Goal: Use online tool/utility: Utilize a website feature to perform a specific function

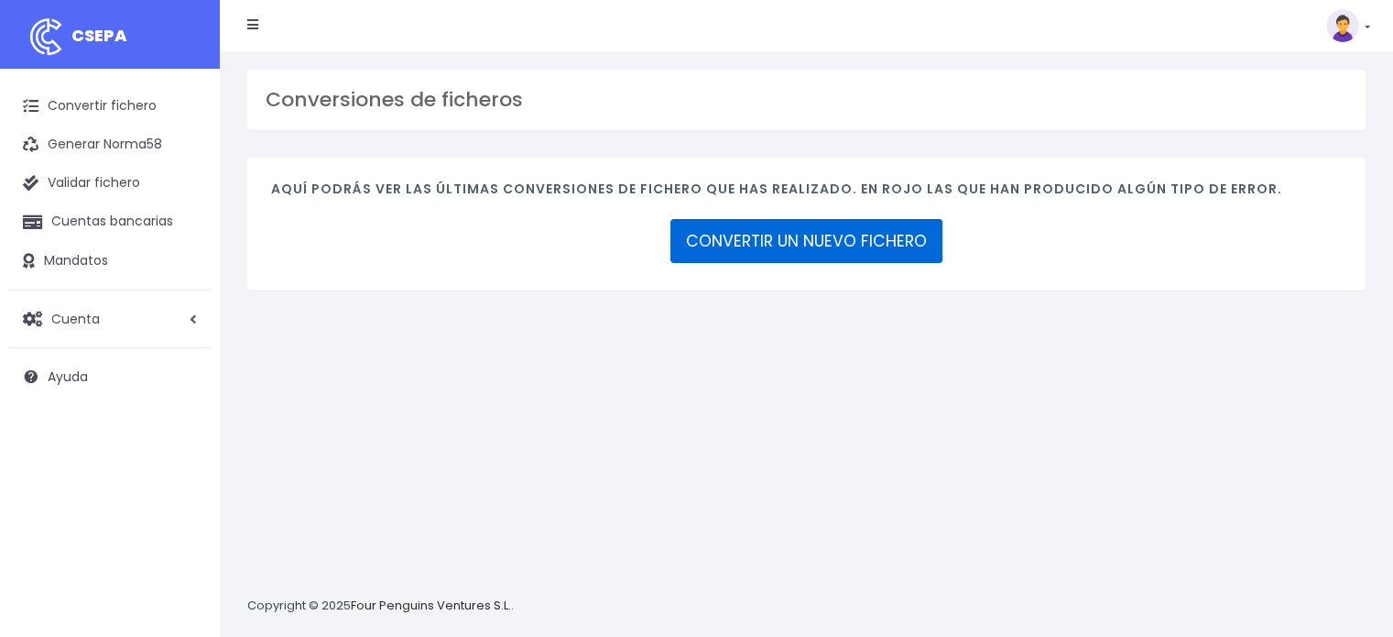
click at [824, 251] on link "CONVERTIR UN NUEVO FICHERO" at bounding box center [807, 241] width 272 height 44
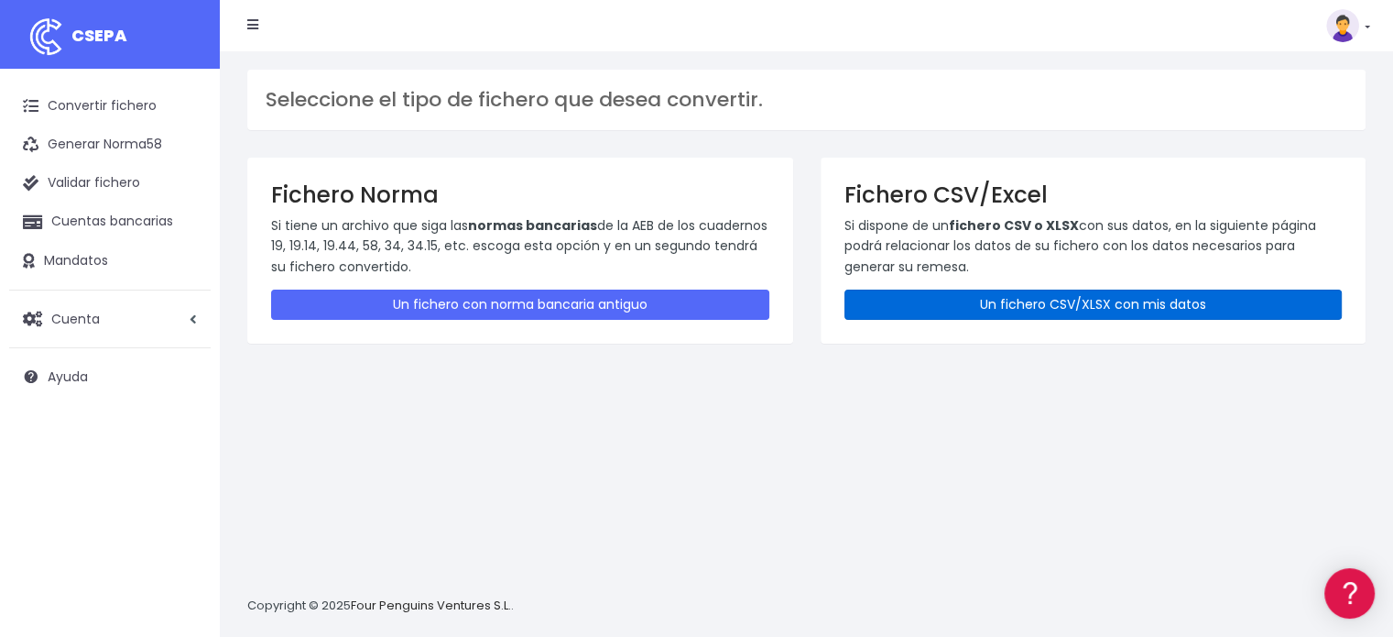
click at [958, 294] on link "Un fichero CSV/XLSX con mis datos" at bounding box center [1094, 305] width 498 height 30
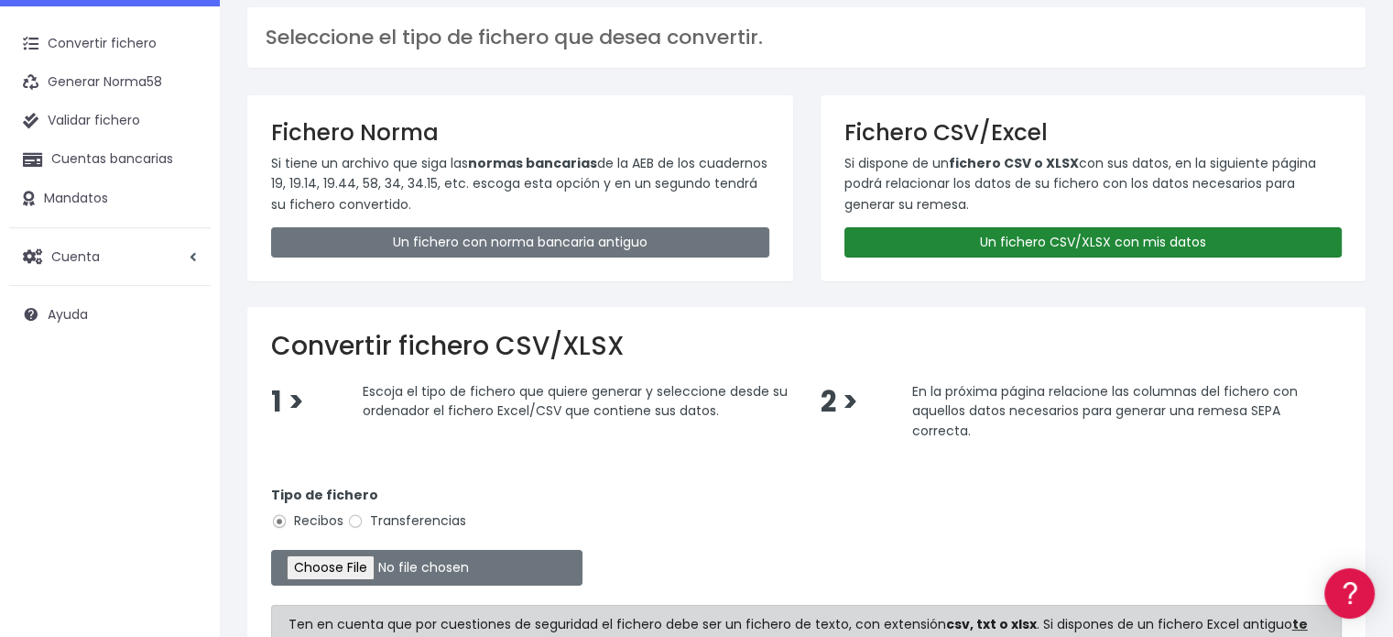
scroll to position [183, 0]
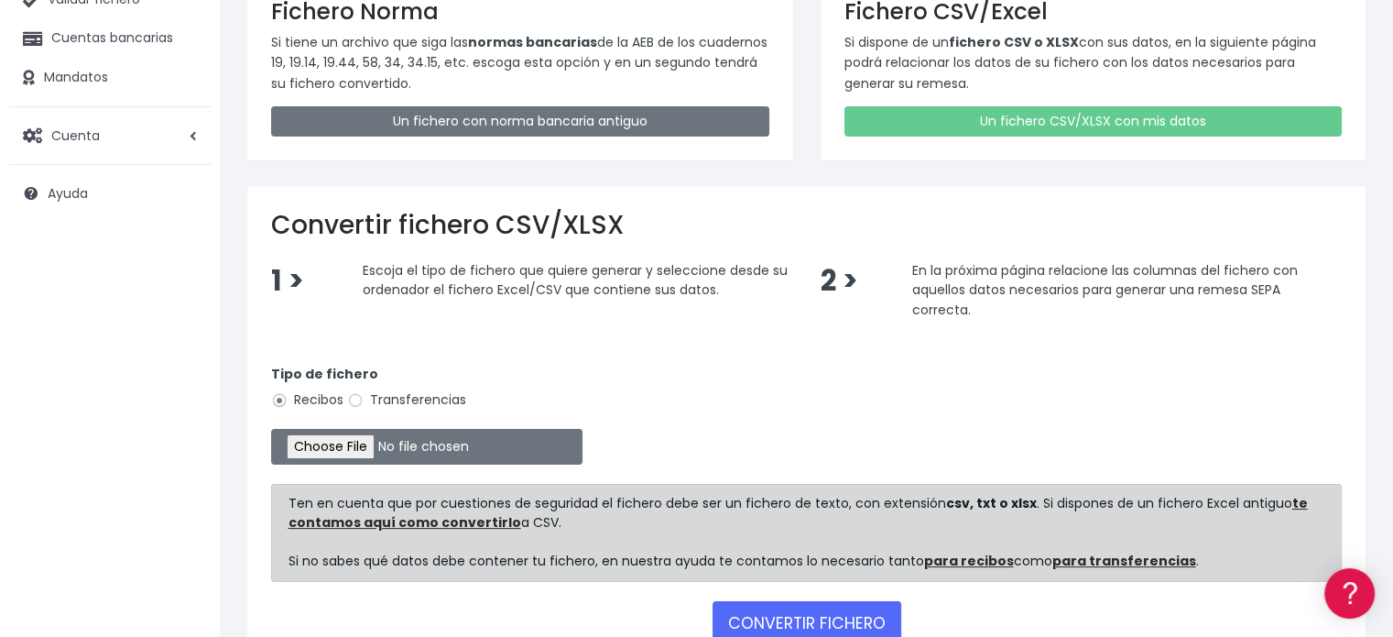
click at [366, 396] on label "Transferencias" at bounding box center [406, 399] width 119 height 19
click at [364, 396] on input "Transferencias" at bounding box center [355, 400] width 16 height 16
radio input "true"
click at [360, 438] on input "file" at bounding box center [426, 447] width 311 height 36
type input "C:\fakepath\transferencias-2025-09-09.csv"
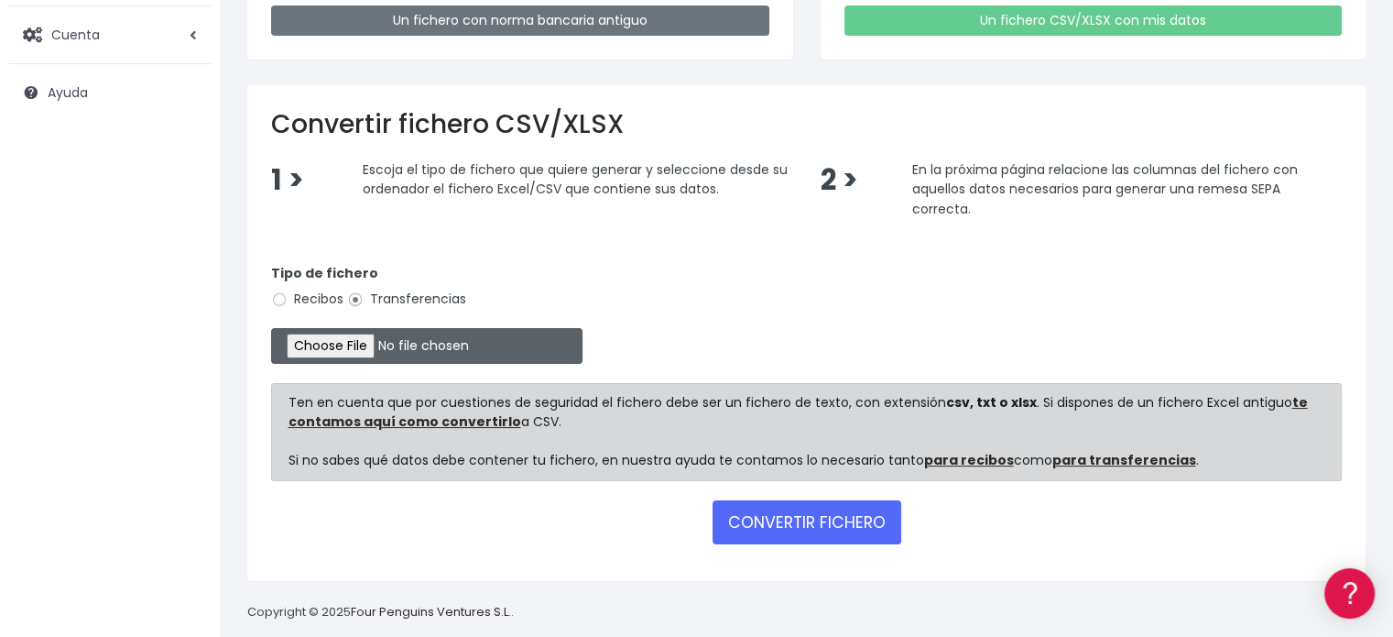
scroll to position [304, 0]
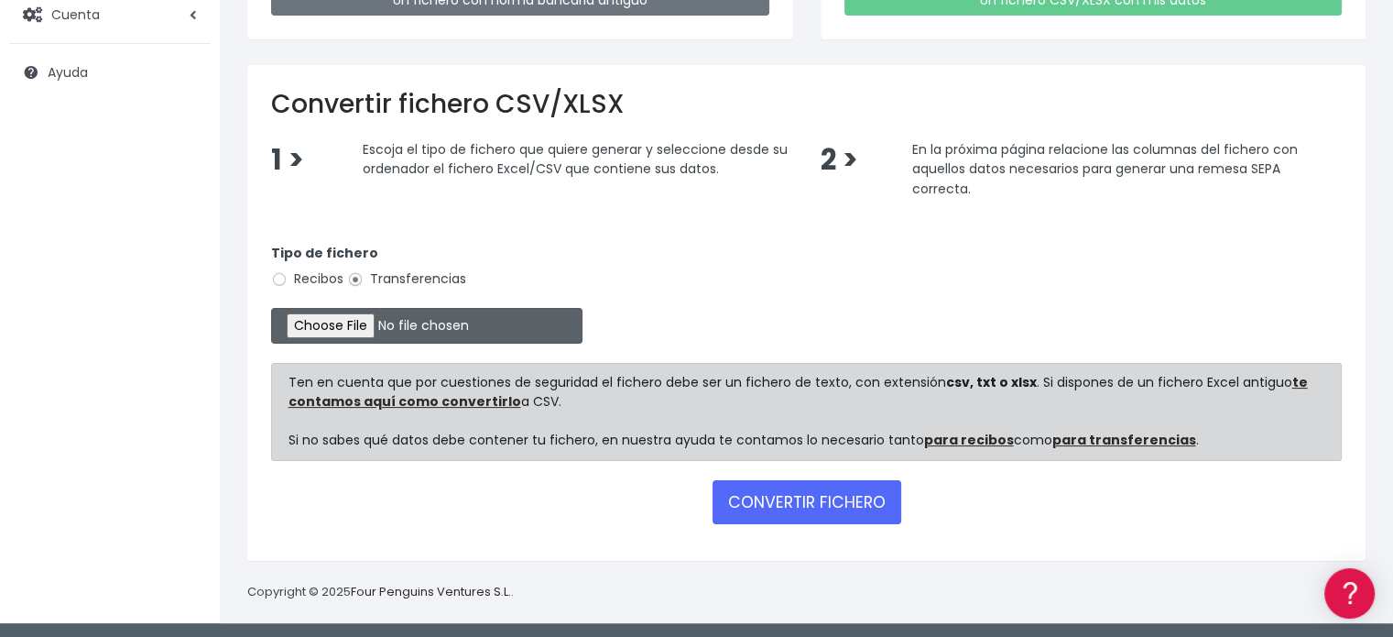
click at [401, 322] on input "file" at bounding box center [426, 326] width 311 height 36
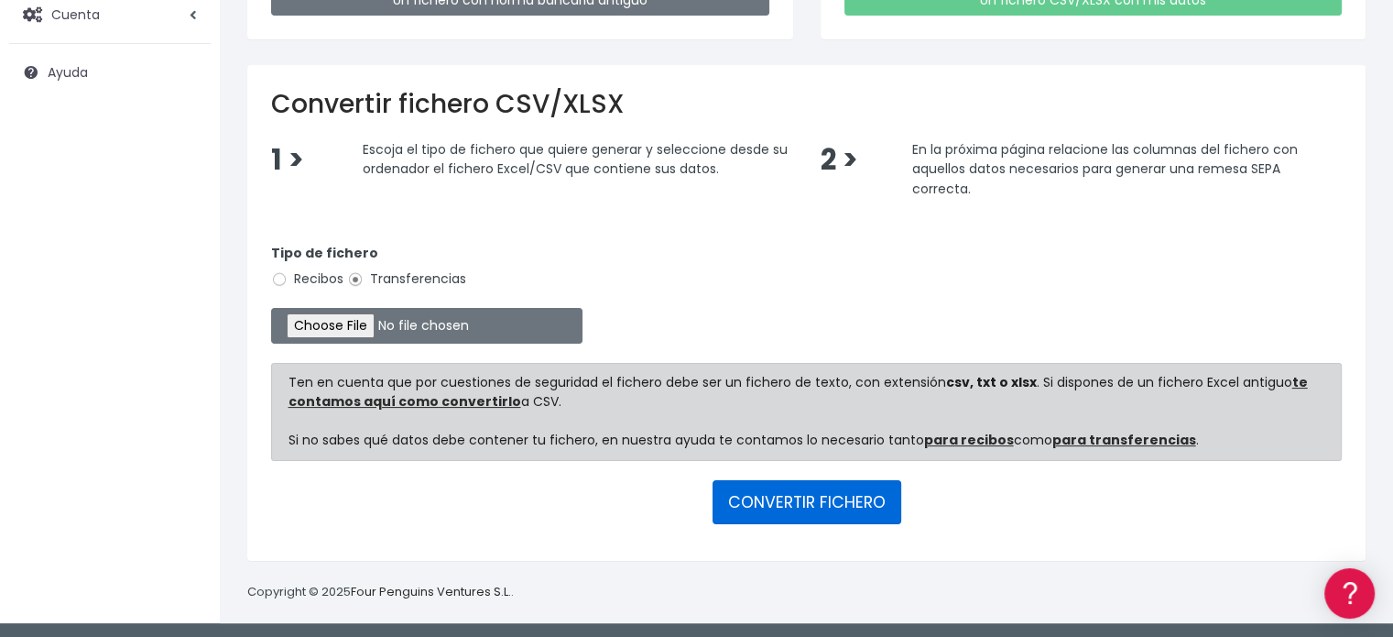
click at [807, 493] on button "CONVERTIR FICHERO" at bounding box center [807, 502] width 189 height 44
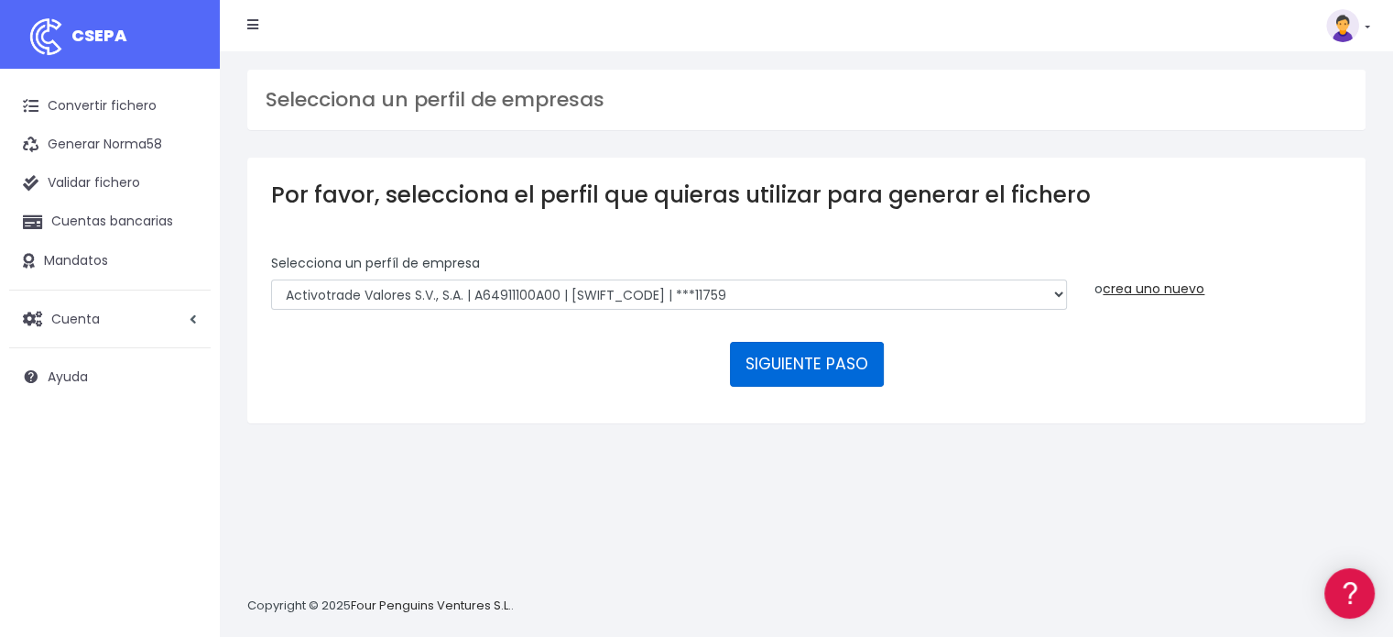
click at [819, 366] on button "SIGUIENTE PASO" at bounding box center [807, 364] width 154 height 44
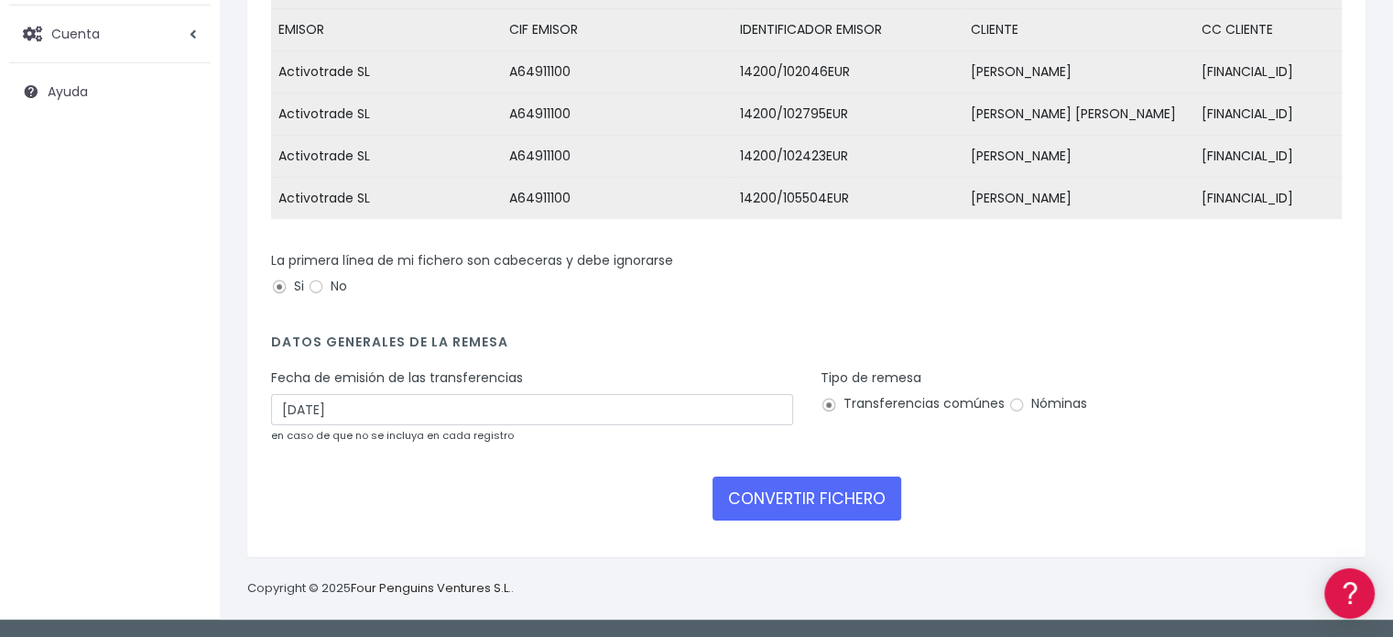
scroll to position [295, 0]
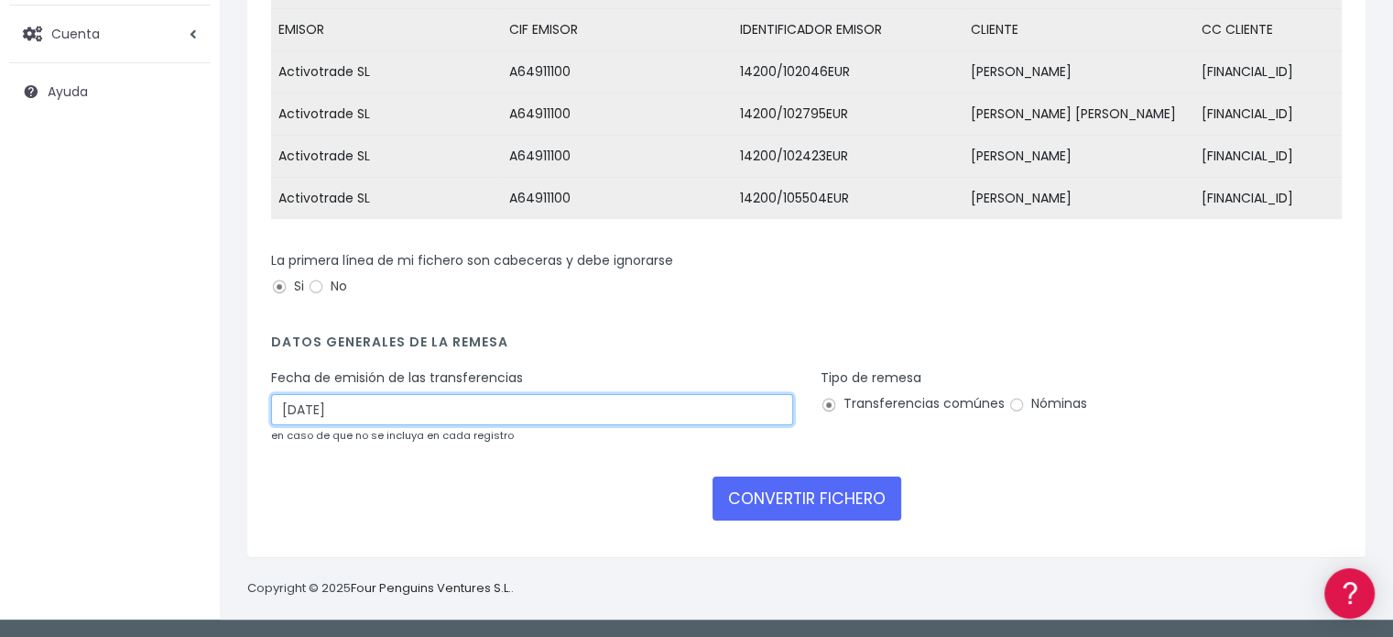
click at [520, 411] on input "12/09/2025" at bounding box center [532, 409] width 522 height 31
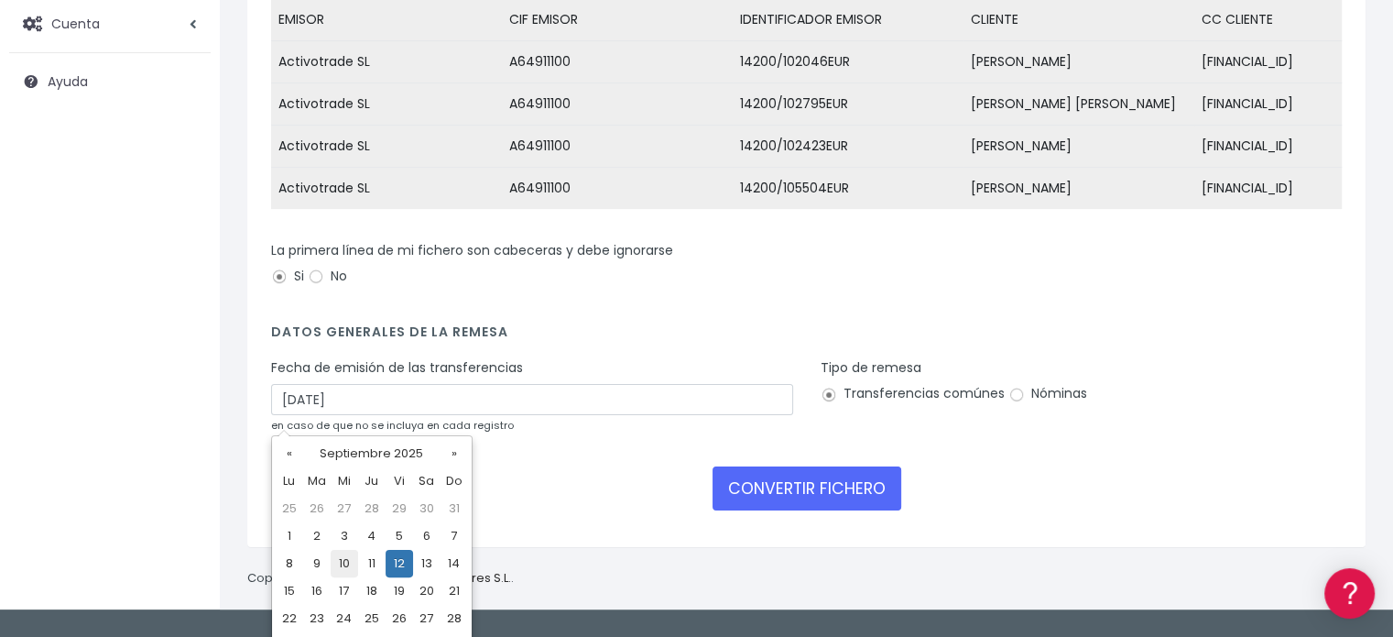
click at [342, 562] on td "10" at bounding box center [344, 563] width 27 height 27
type input "10/09/2025"
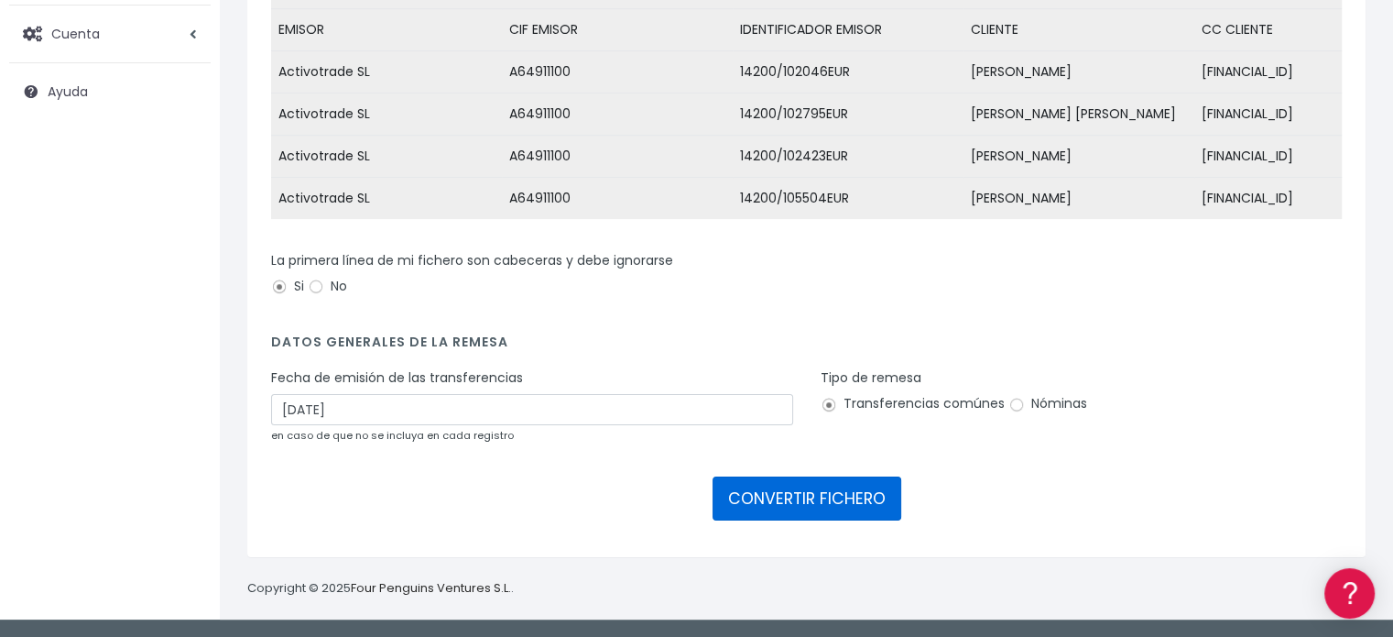
click at [789, 494] on button "CONVERTIR FICHERO" at bounding box center [807, 498] width 189 height 44
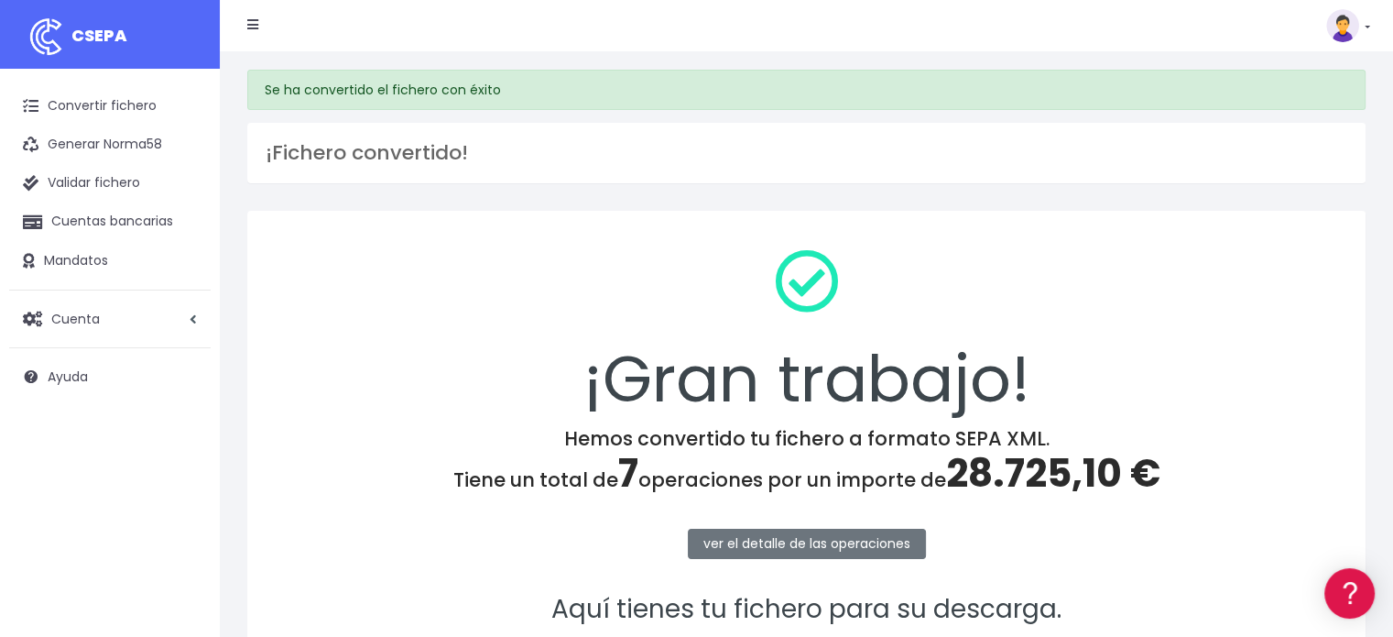
scroll to position [237, 0]
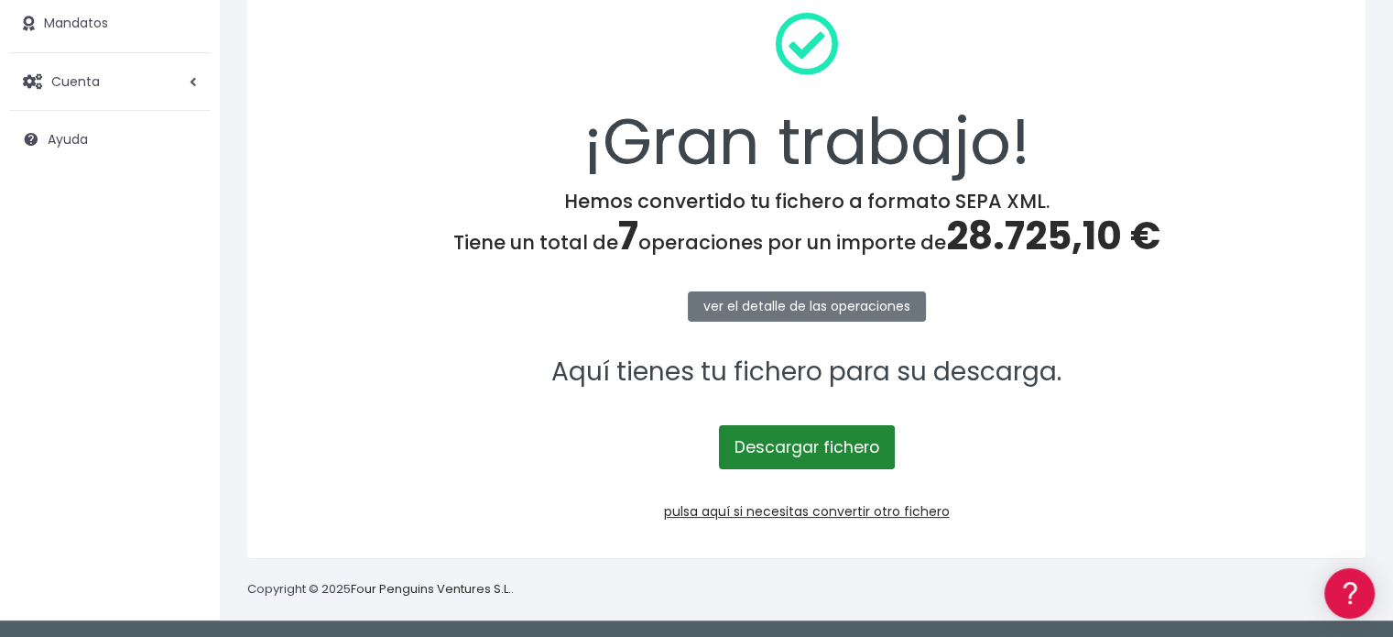
click at [819, 432] on link "Descargar fichero" at bounding box center [807, 447] width 176 height 44
